Goal: Complete application form

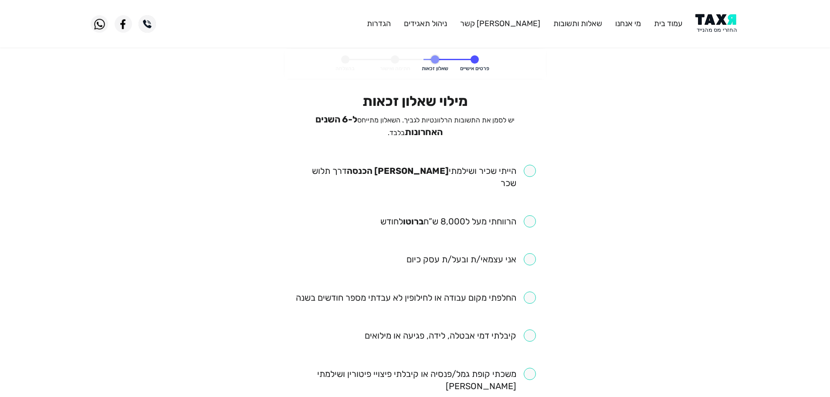
click at [526, 166] on input "checkbox" at bounding box center [415, 177] width 241 height 24
checkbox input "true"
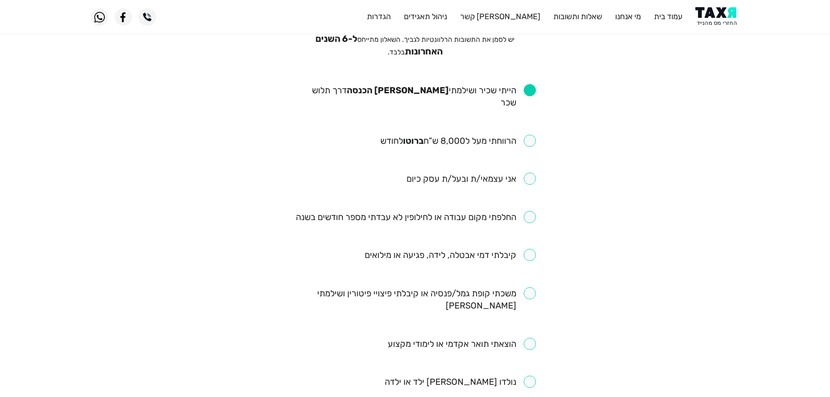
scroll to position [87, 0]
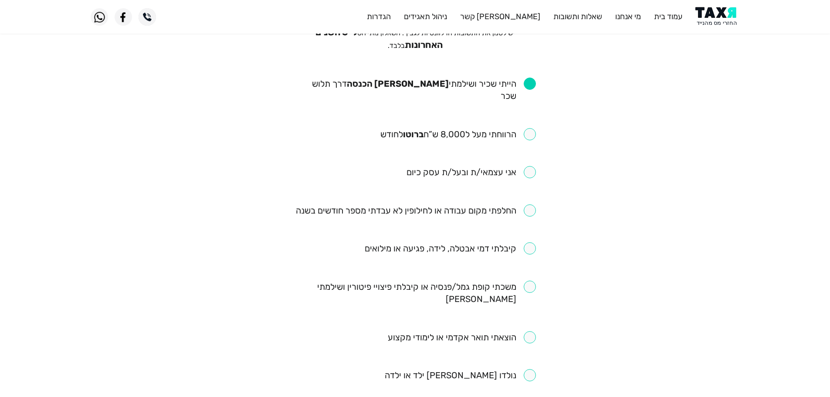
click at [527, 128] on input "checkbox" at bounding box center [458, 134] width 156 height 12
checkbox input "true"
click at [535, 204] on input "checkbox" at bounding box center [416, 210] width 240 height 12
checkbox input "true"
click at [529, 242] on input "checkbox" at bounding box center [450, 248] width 171 height 12
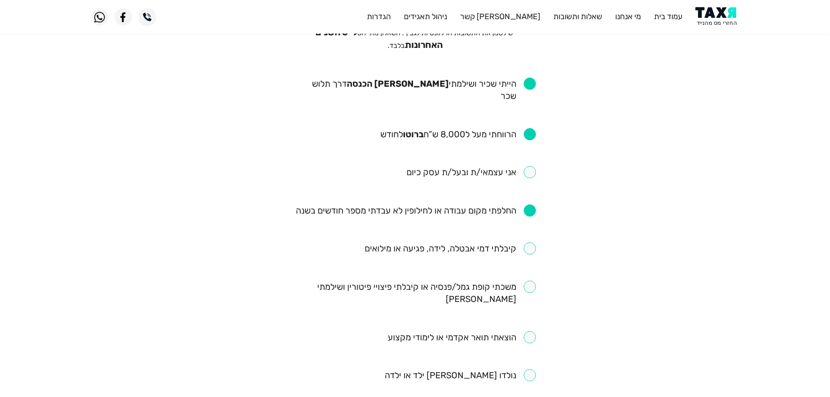
checkbox input "true"
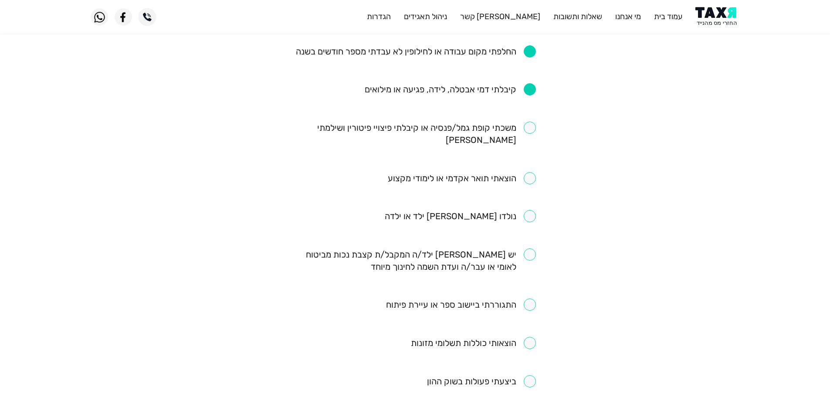
scroll to position [261, 0]
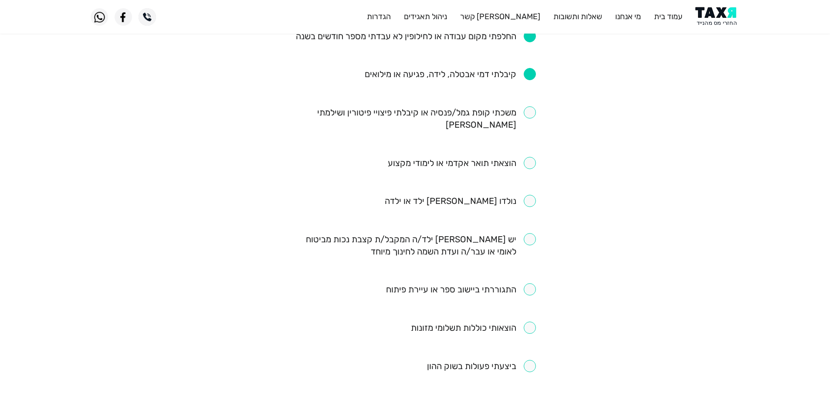
click at [533, 157] on input "checkbox" at bounding box center [462, 163] width 148 height 12
checkbox input "true"
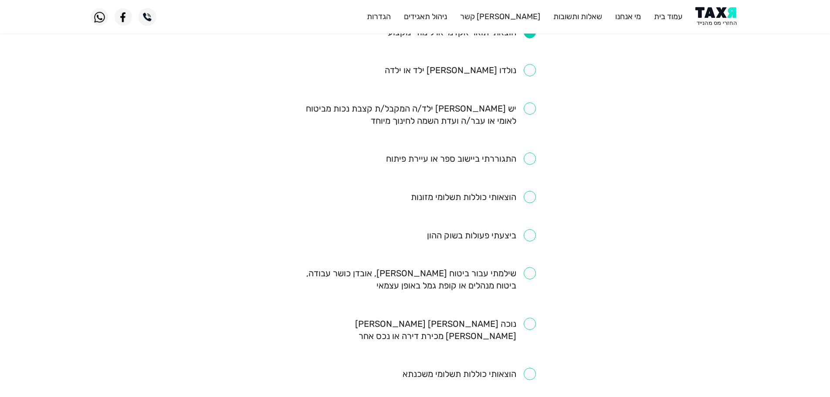
scroll to position [436, 0]
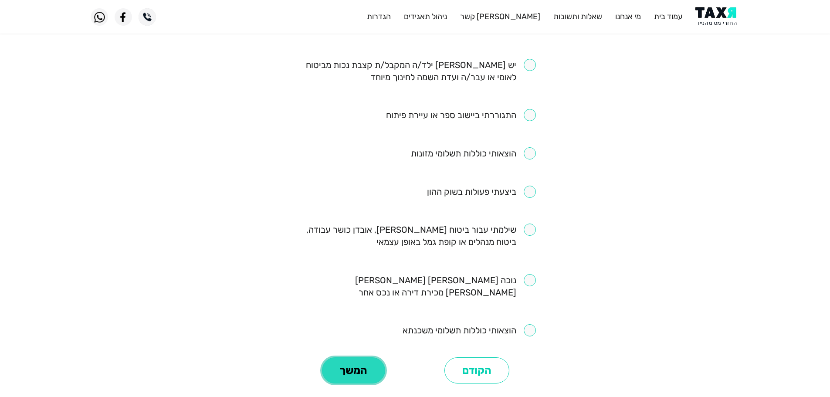
click at [364, 357] on button "המשך" at bounding box center [353, 370] width 63 height 26
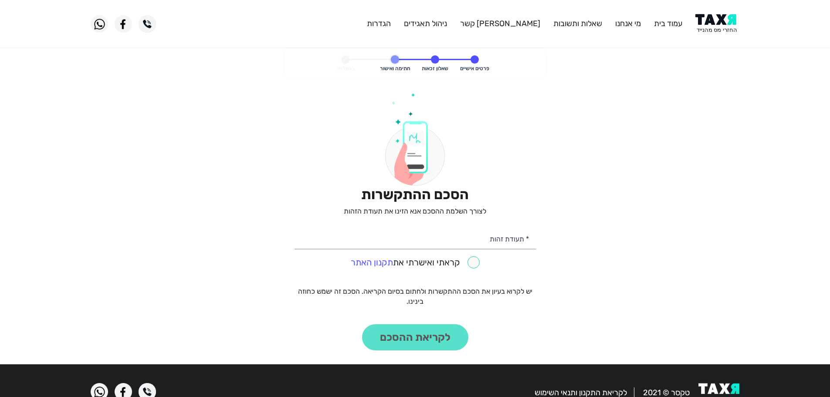
click at [715, 26] on img at bounding box center [718, 24] width 44 height 20
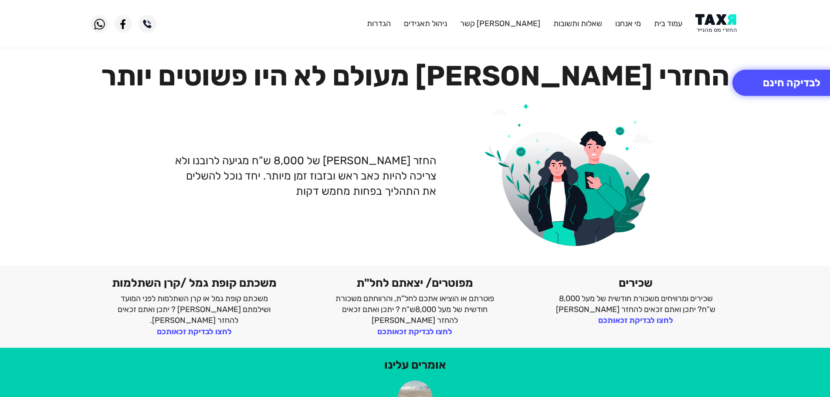
click at [710, 16] on img at bounding box center [718, 24] width 44 height 20
